Goal: Subscribe to service/newsletter

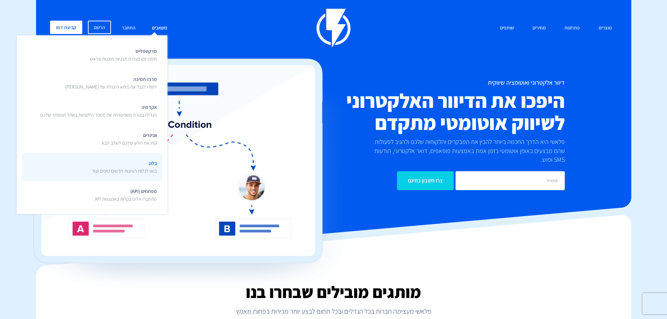
click at [126, 163] on span "בלוג בואו לגלות רעיונות חדשים טיפים ועוד" at bounding box center [124, 166] width 65 height 16
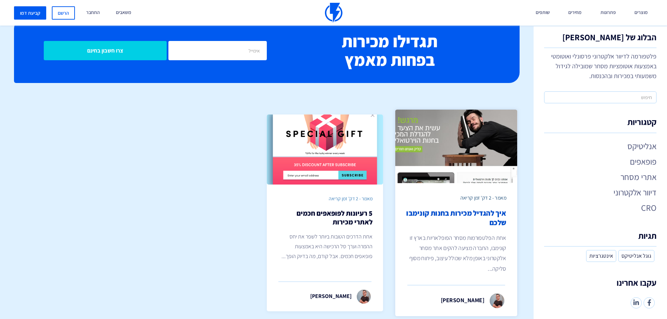
scroll to position [2057, 0]
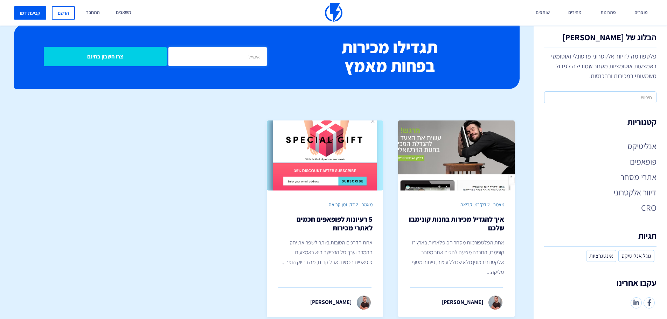
drag, startPoint x: 228, startPoint y: 47, endPoint x: 149, endPoint y: 55, distance: 79.5
click at [228, 47] on input "email" at bounding box center [218, 56] width 98 height 19
type input "א"
click at [108, 52] on input "צרו חשבון בחינם" at bounding box center [105, 56] width 123 height 19
click at [194, 47] on input "toto@tamuz@com" at bounding box center [218, 56] width 98 height 19
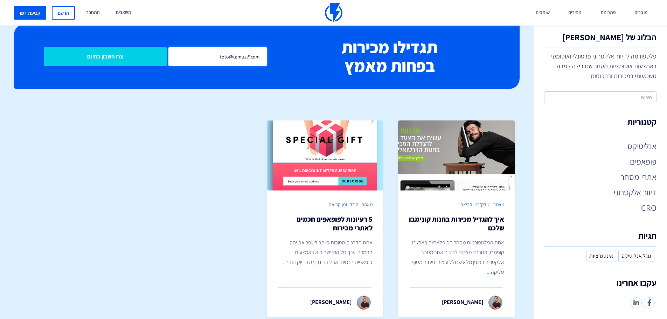
drag, startPoint x: 247, startPoint y: 45, endPoint x: 251, endPoint y: 47, distance: 3.8
click at [251, 47] on input "toto@tamuz@com" at bounding box center [218, 56] width 98 height 19
type input "[EMAIL_ADDRESS][DOMAIN_NAME]"
click at [150, 48] on input "צרו חשבון בחינם" at bounding box center [105, 56] width 123 height 19
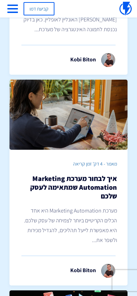
scroll to position [0, 0]
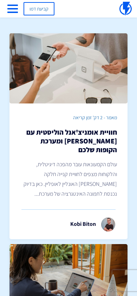
click at [14, 12] on span "button" at bounding box center [12, 12] width 11 height 1
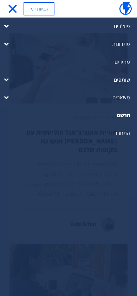
click at [113, 101] on link "משאבים" at bounding box center [68, 98] width 137 height 18
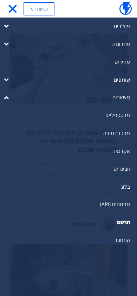
click at [117, 188] on link "בלוג" at bounding box center [68, 187] width 137 height 18
